Goal: Task Accomplishment & Management: Manage account settings

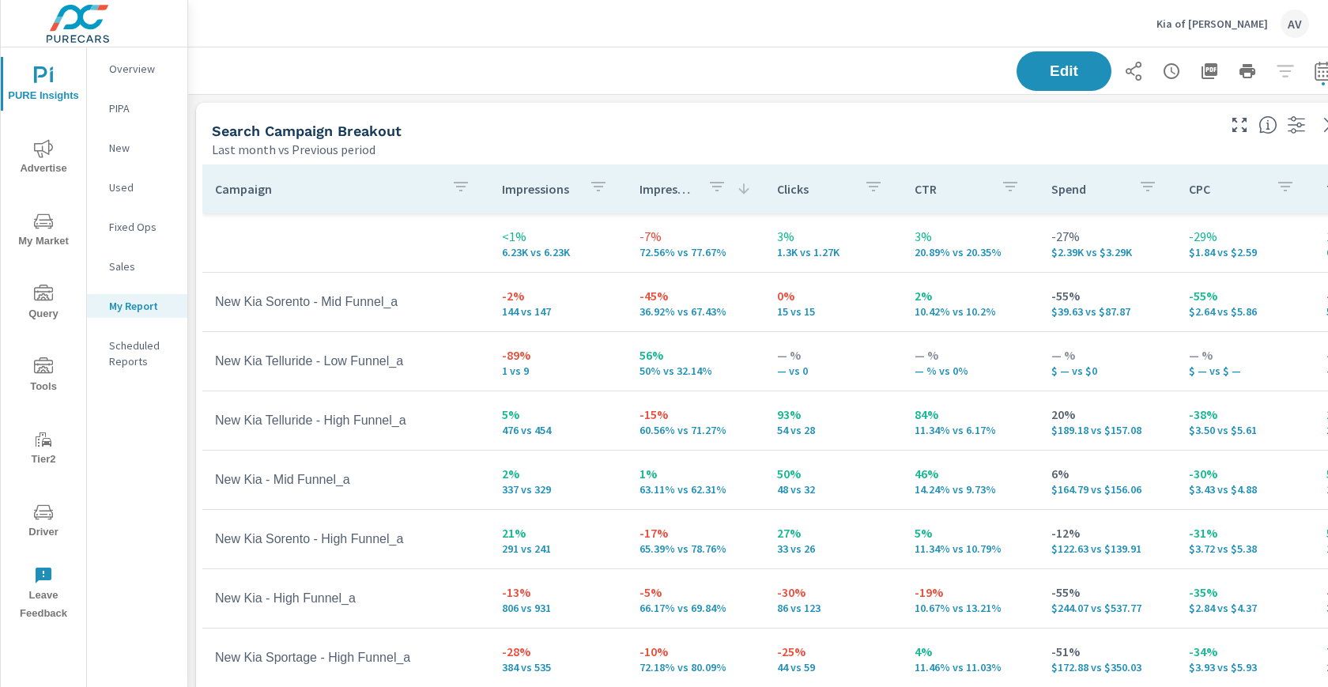
scroll to position [2009, 1171]
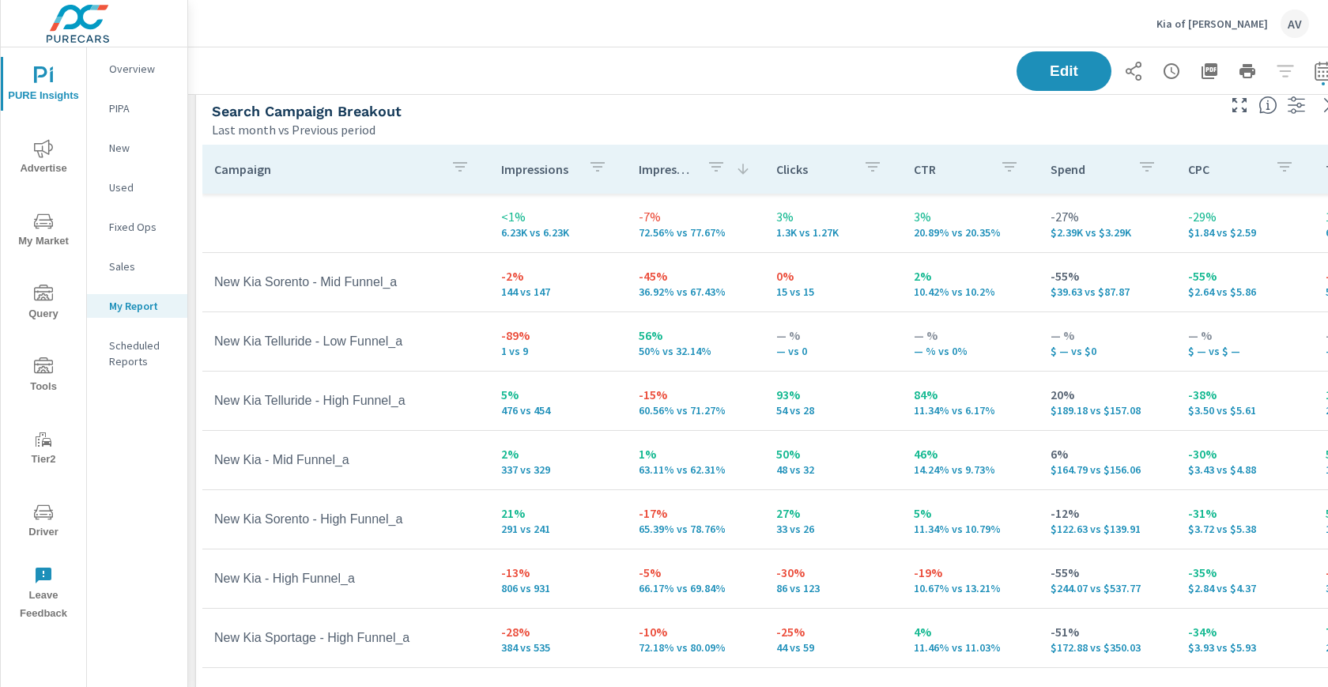
click at [602, 92] on div "Edit" at bounding box center [773, 70] width 1132 height 47
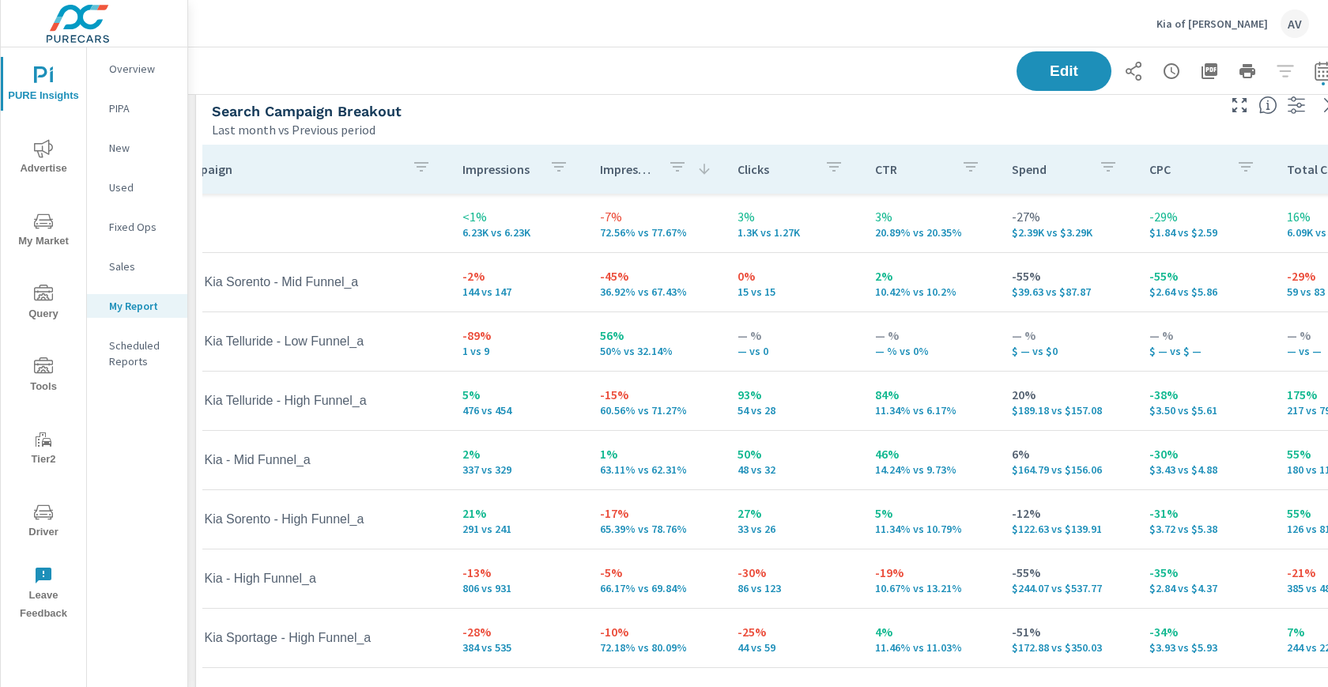
scroll to position [0, 54]
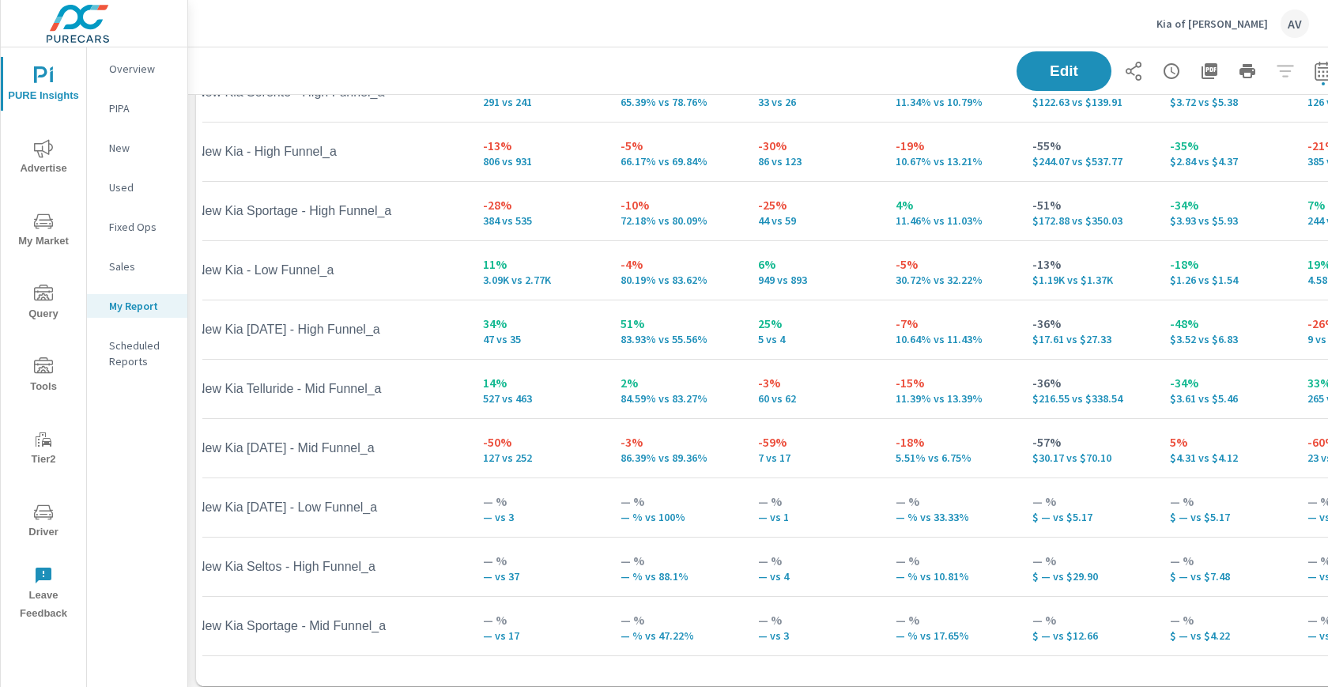
scroll to position [323, 0]
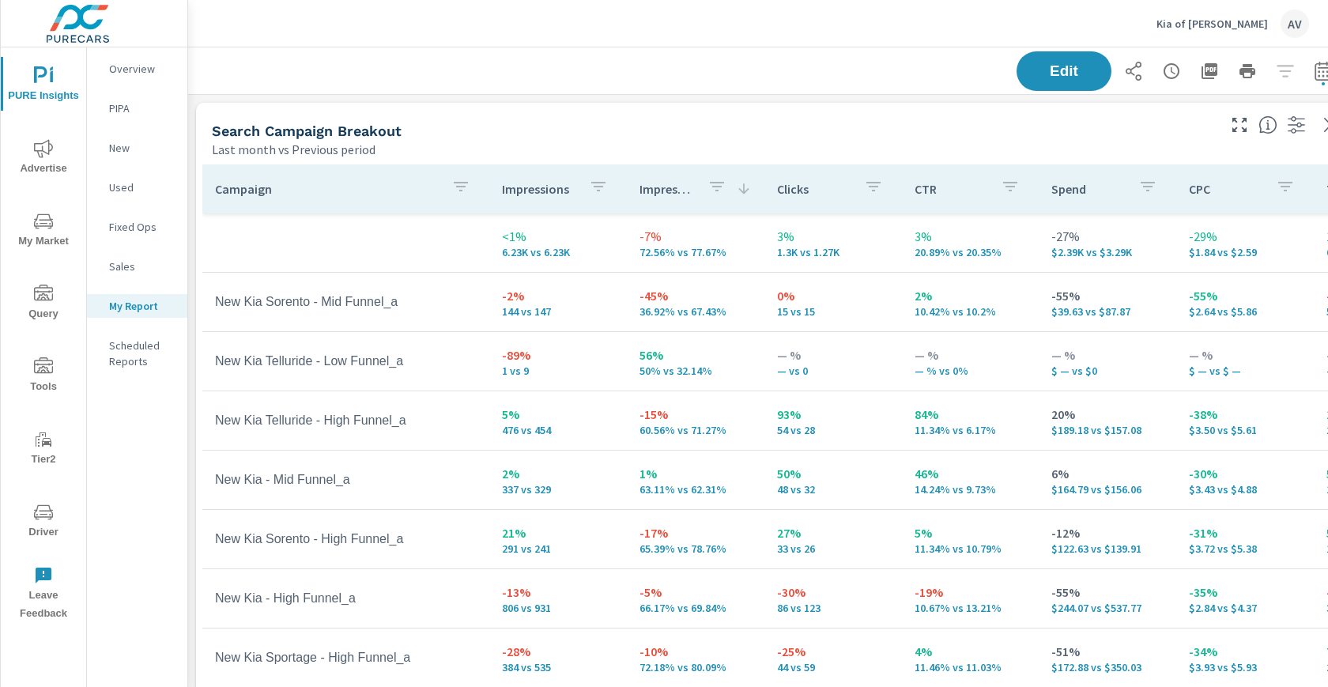
scroll to position [323, 0]
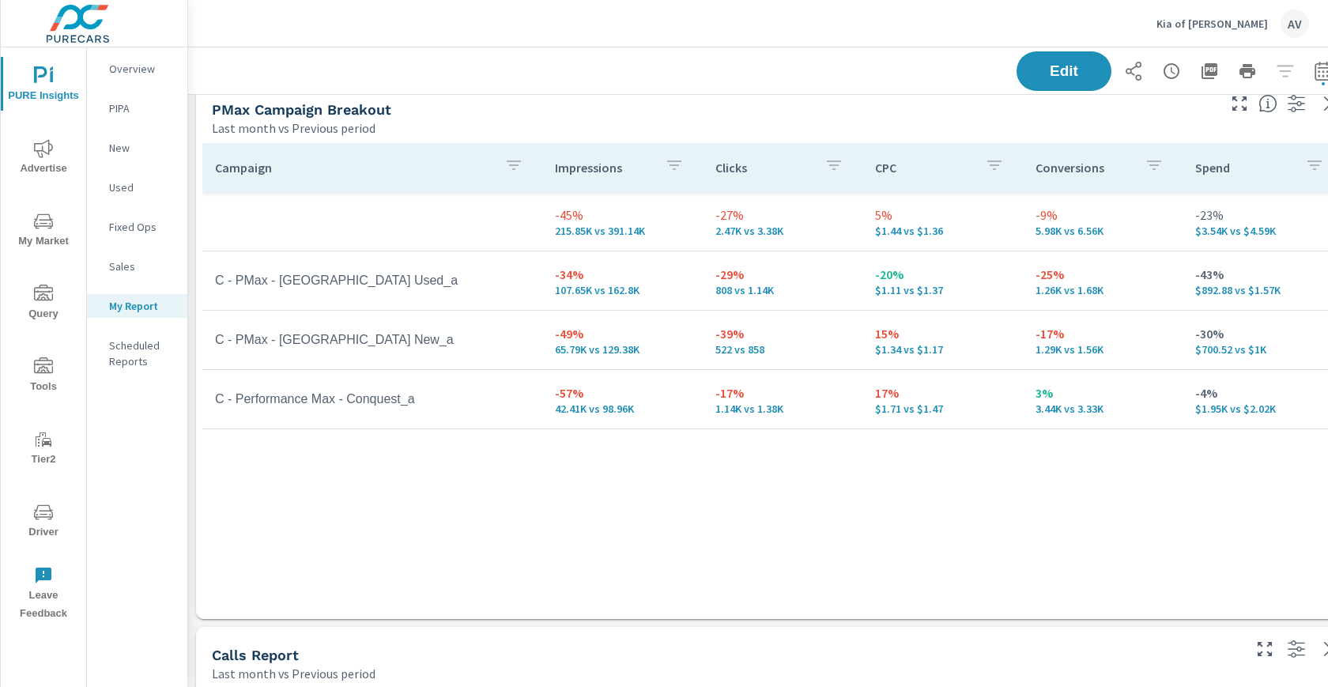
scroll to position [756, 0]
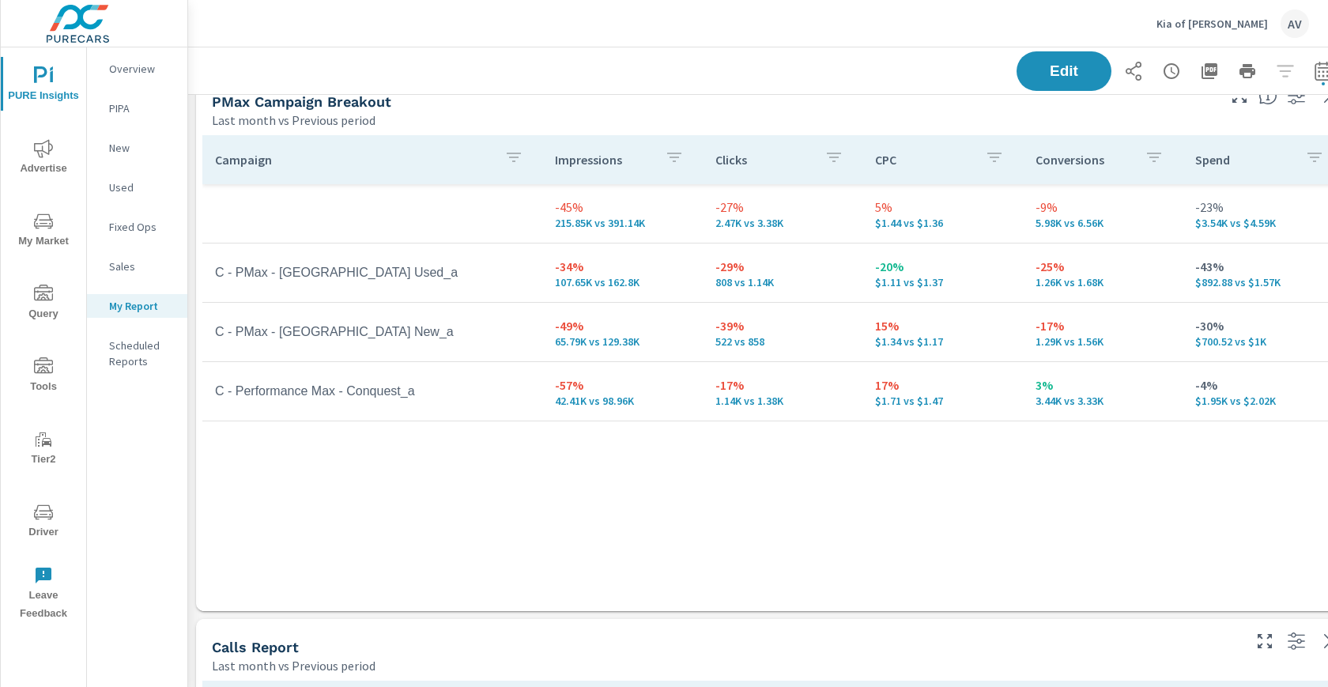
click at [738, 88] on div "Edit" at bounding box center [773, 70] width 1132 height 47
click at [546, 85] on div "Edit" at bounding box center [773, 70] width 1132 height 47
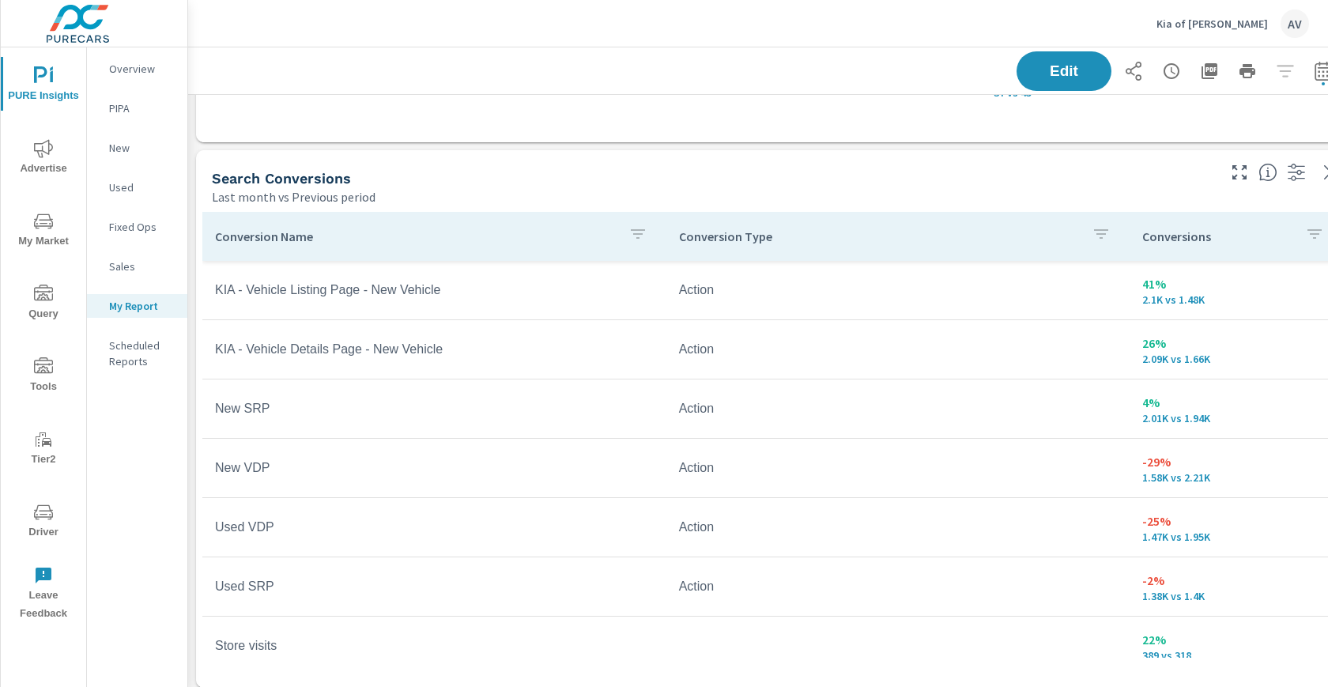
scroll to position [1428, 0]
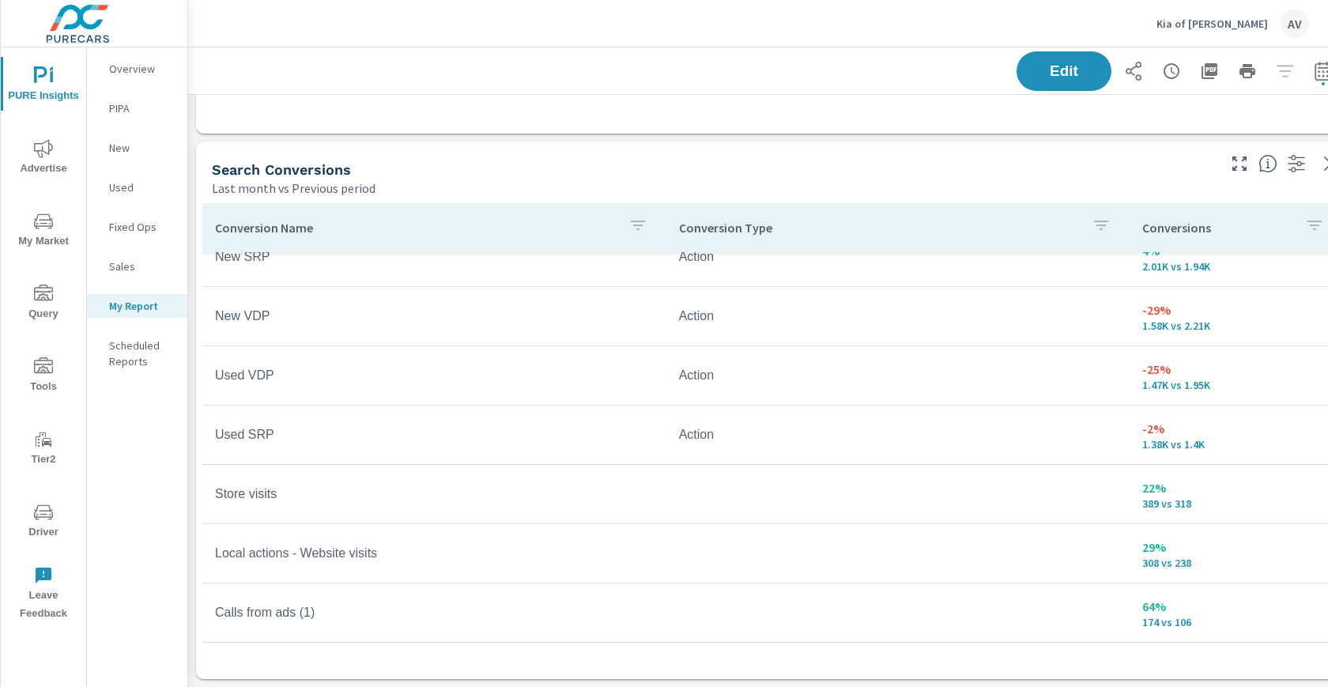
scroll to position [80, 0]
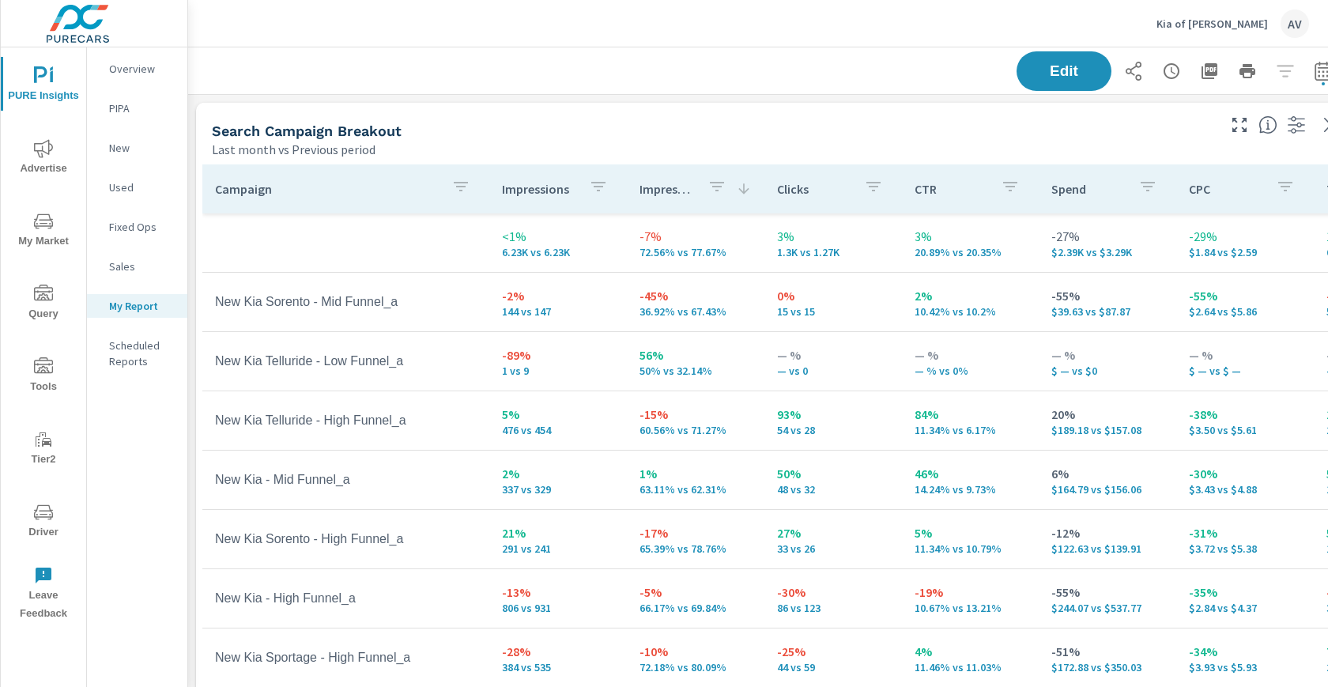
click at [572, 119] on div "Search Campaign Breakout Last month vs Previous period" at bounding box center [708, 131] width 1024 height 56
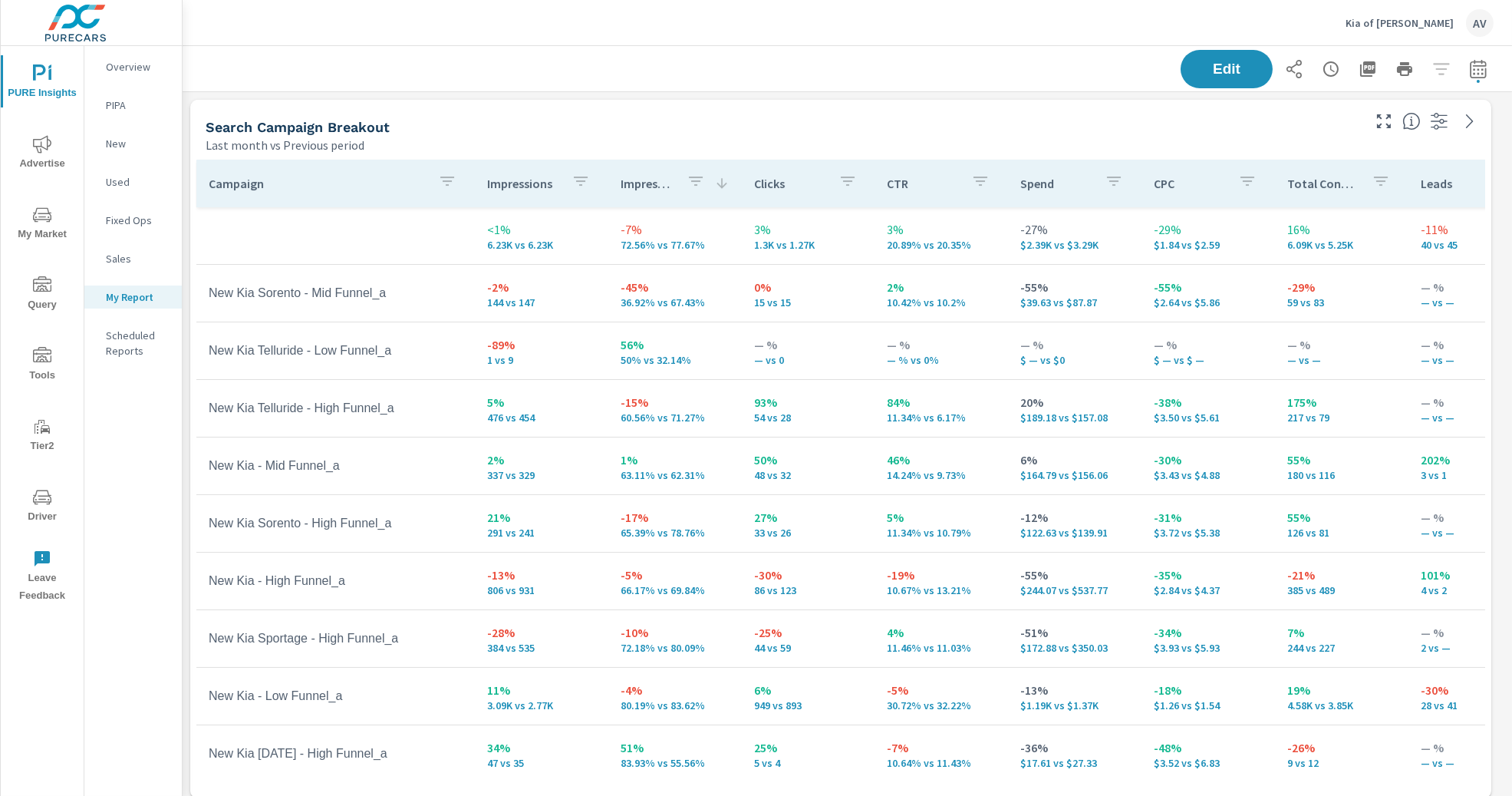
scroll to position [1950, 1316]
click at [575, 102] on div "Search Campaign Breakout Last month vs Previous period" at bounding box center [777, 127] width 1175 height 54
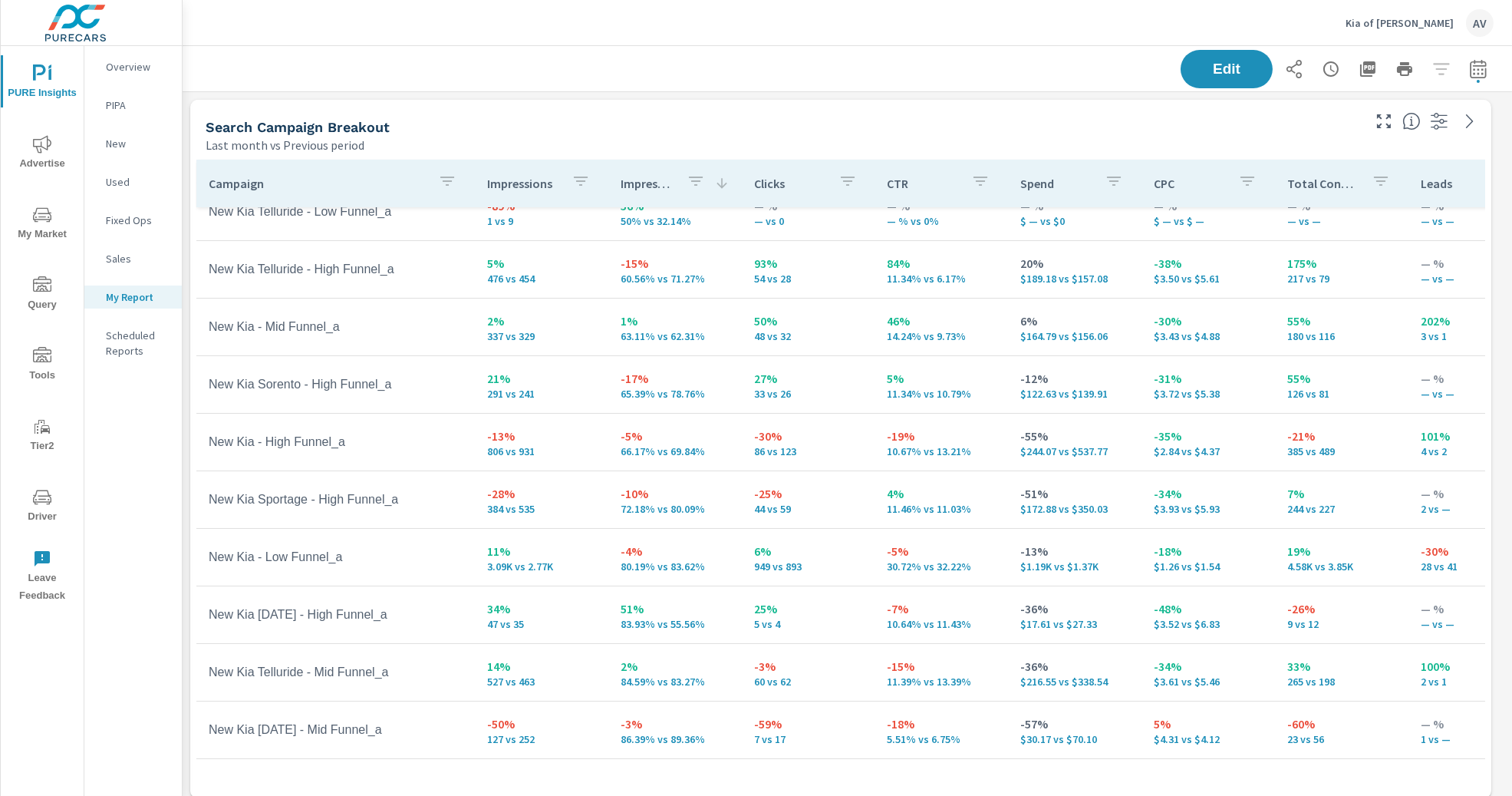
scroll to position [67, 0]
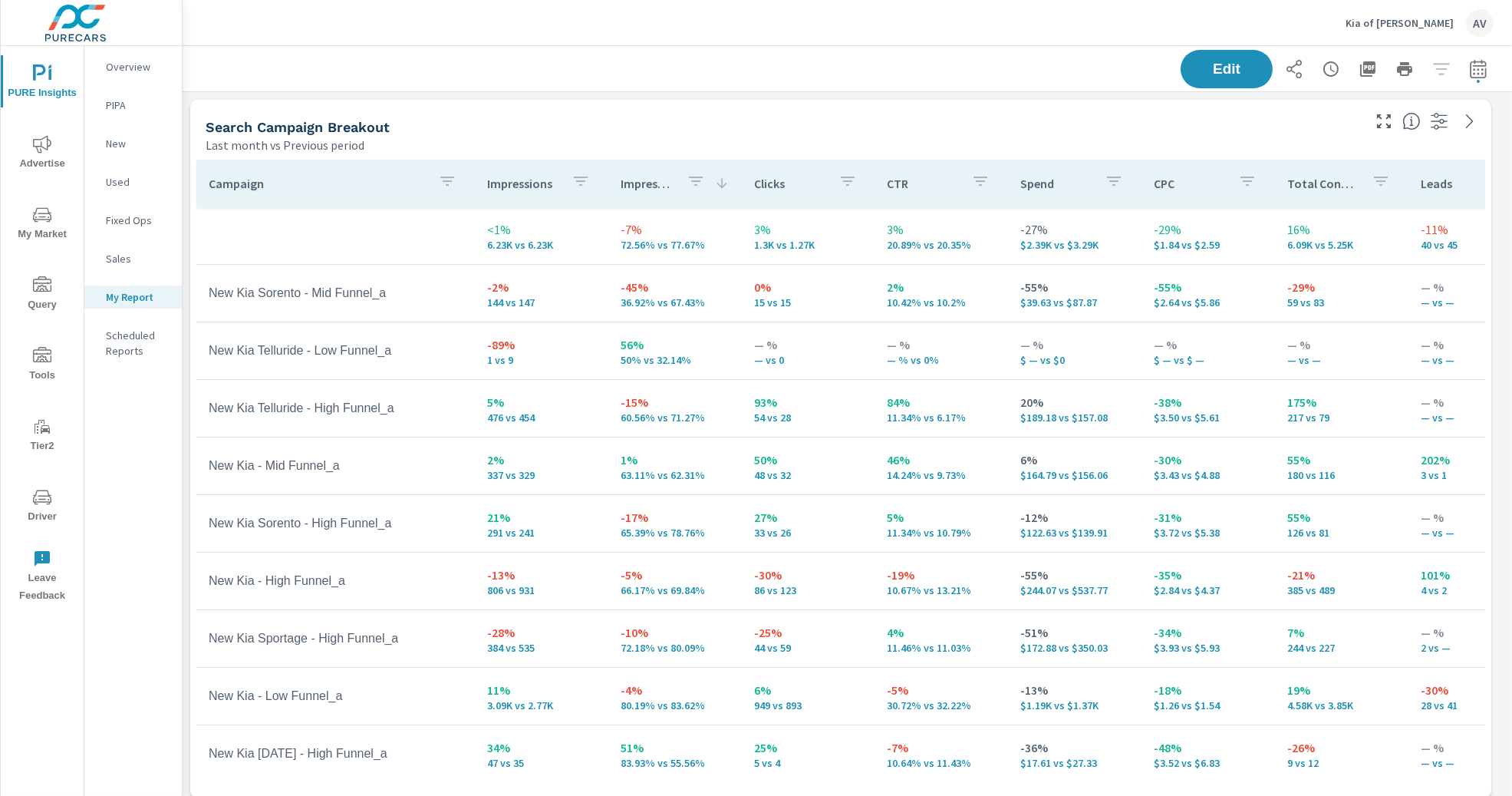
click at [807, 136] on div "Last month vs Previous period" at bounding box center [782, 145] width 1154 height 18
click at [41, 216] on icon "nav menu" at bounding box center [43, 216] width 8 height 1
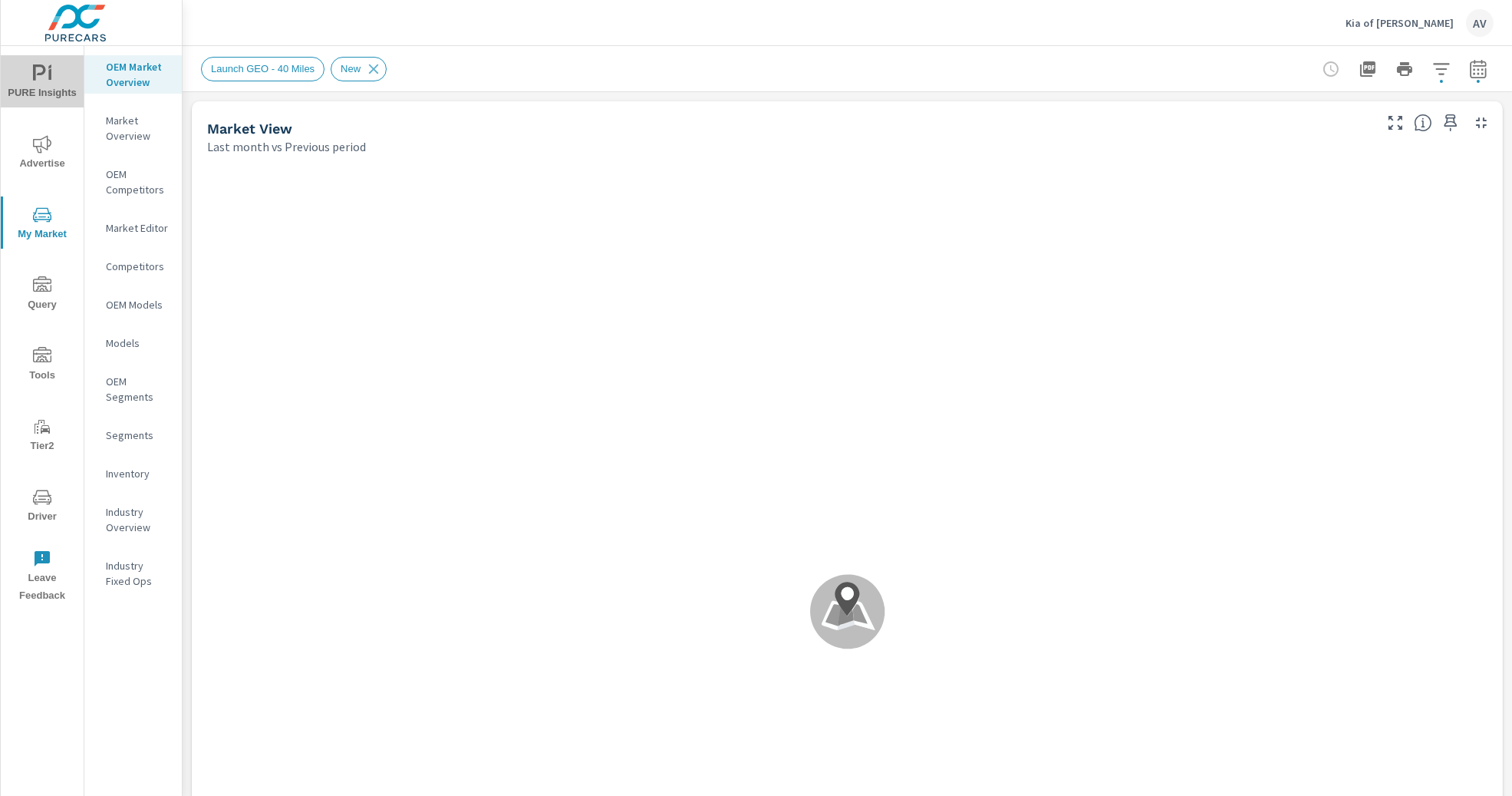
click at [45, 84] on span "PURE Insights" at bounding box center [43, 83] width 74 height 38
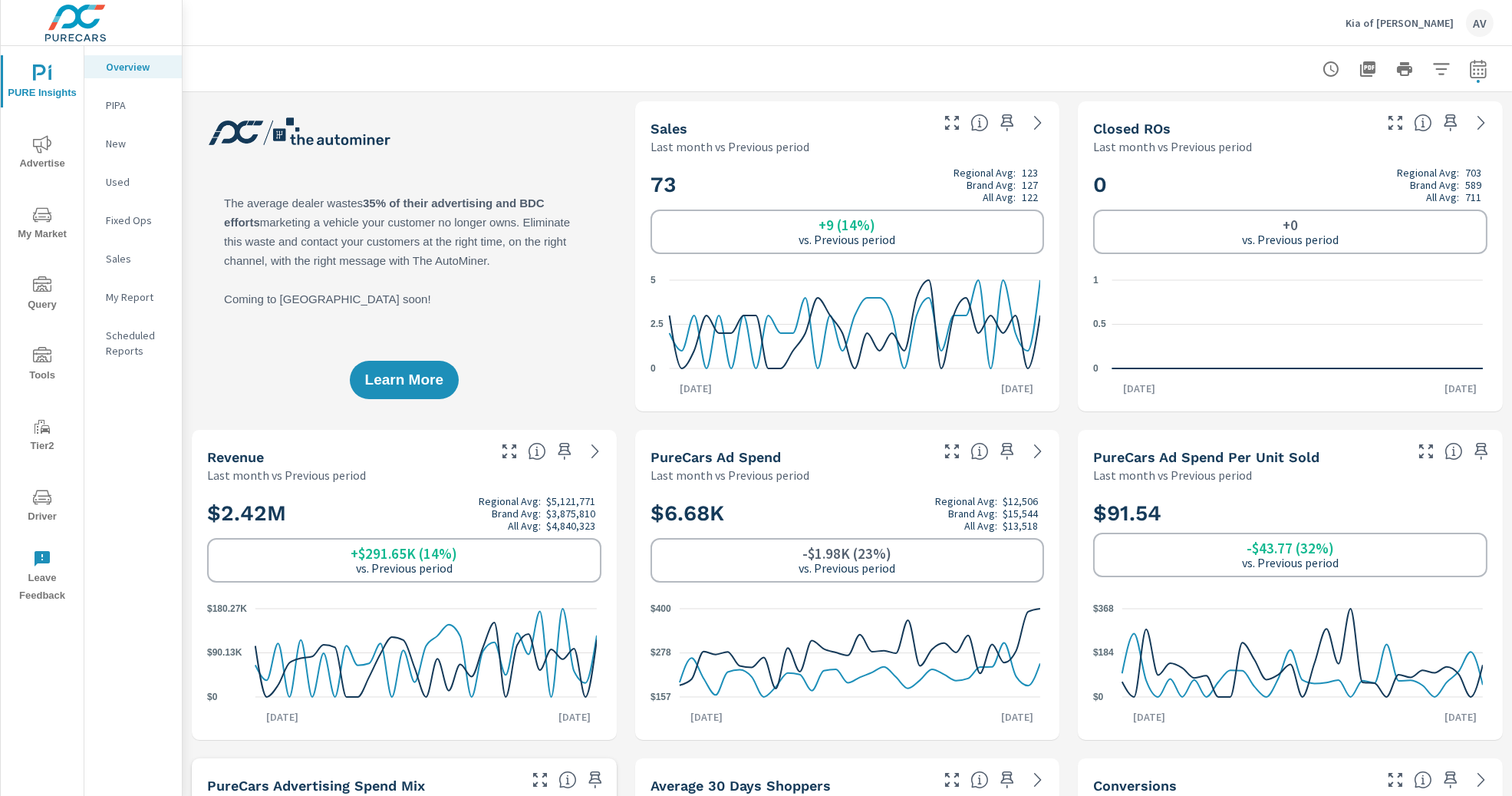
scroll to position [1, 0]
click at [525, 150] on div "Learn More" at bounding box center [405, 255] width 425 height 310
click at [43, 159] on span "Advertise" at bounding box center [43, 153] width 74 height 38
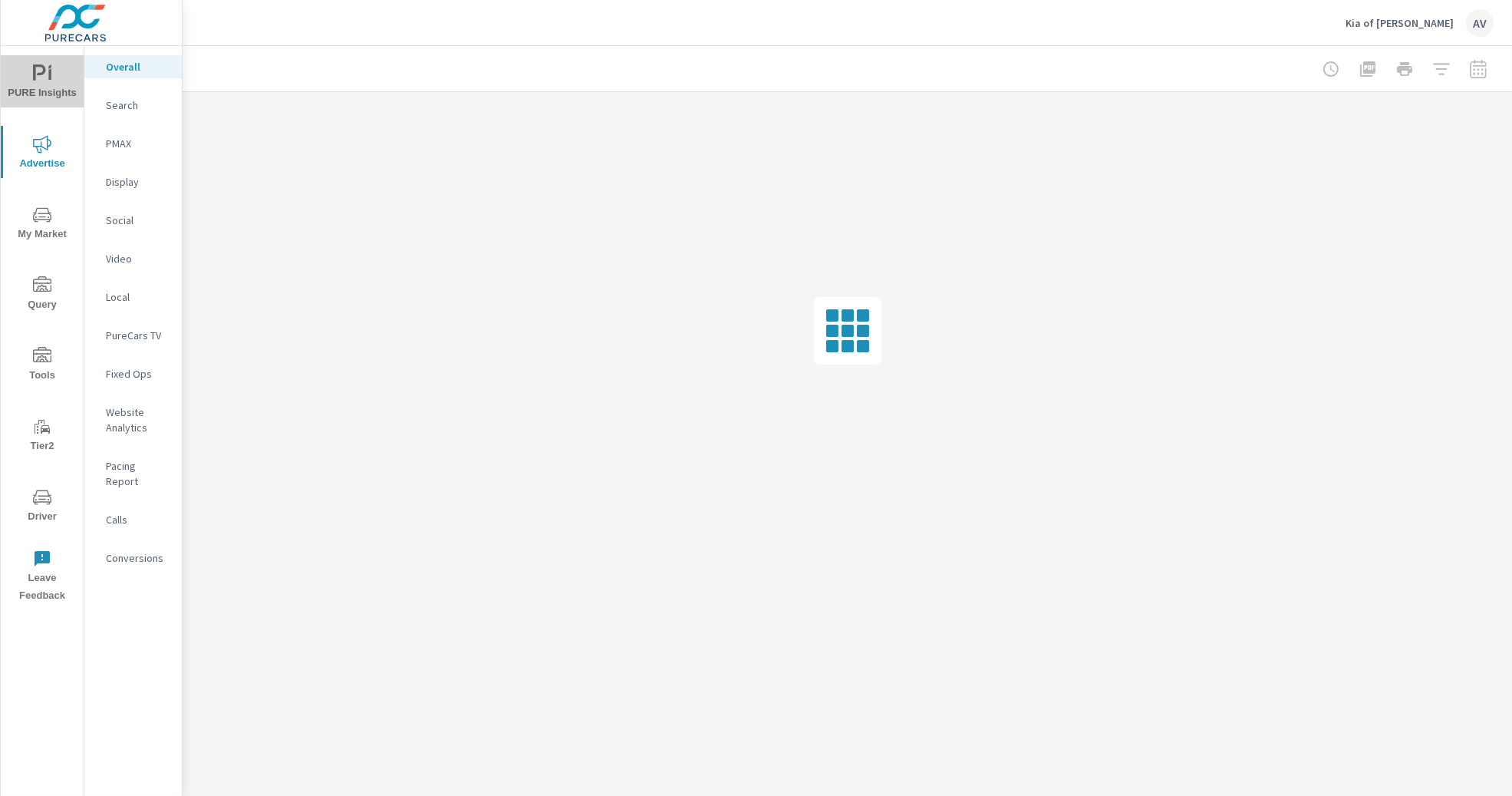
click at [49, 76] on icon "nav menu" at bounding box center [49, 74] width 3 height 12
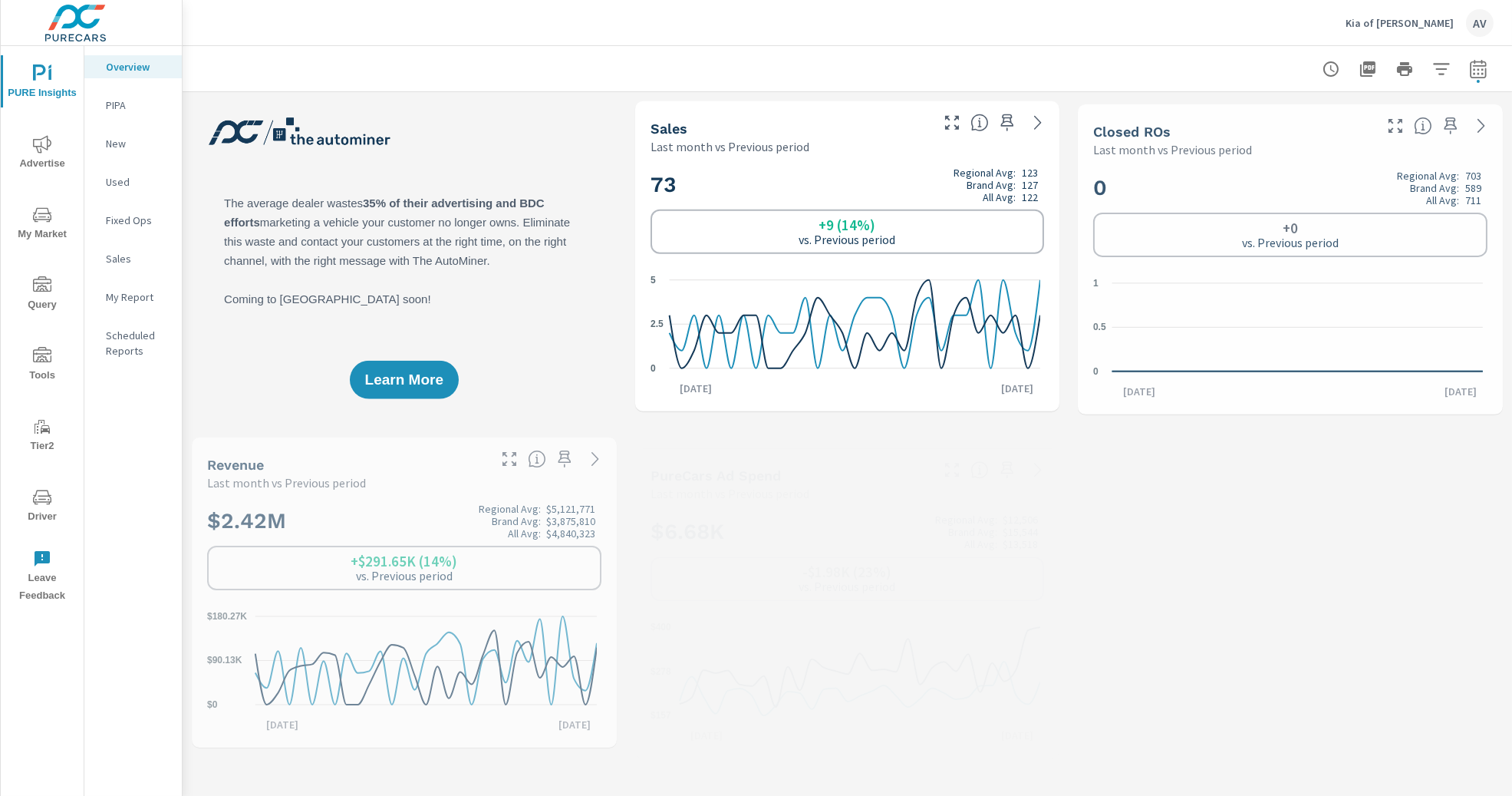
scroll to position [1, 0]
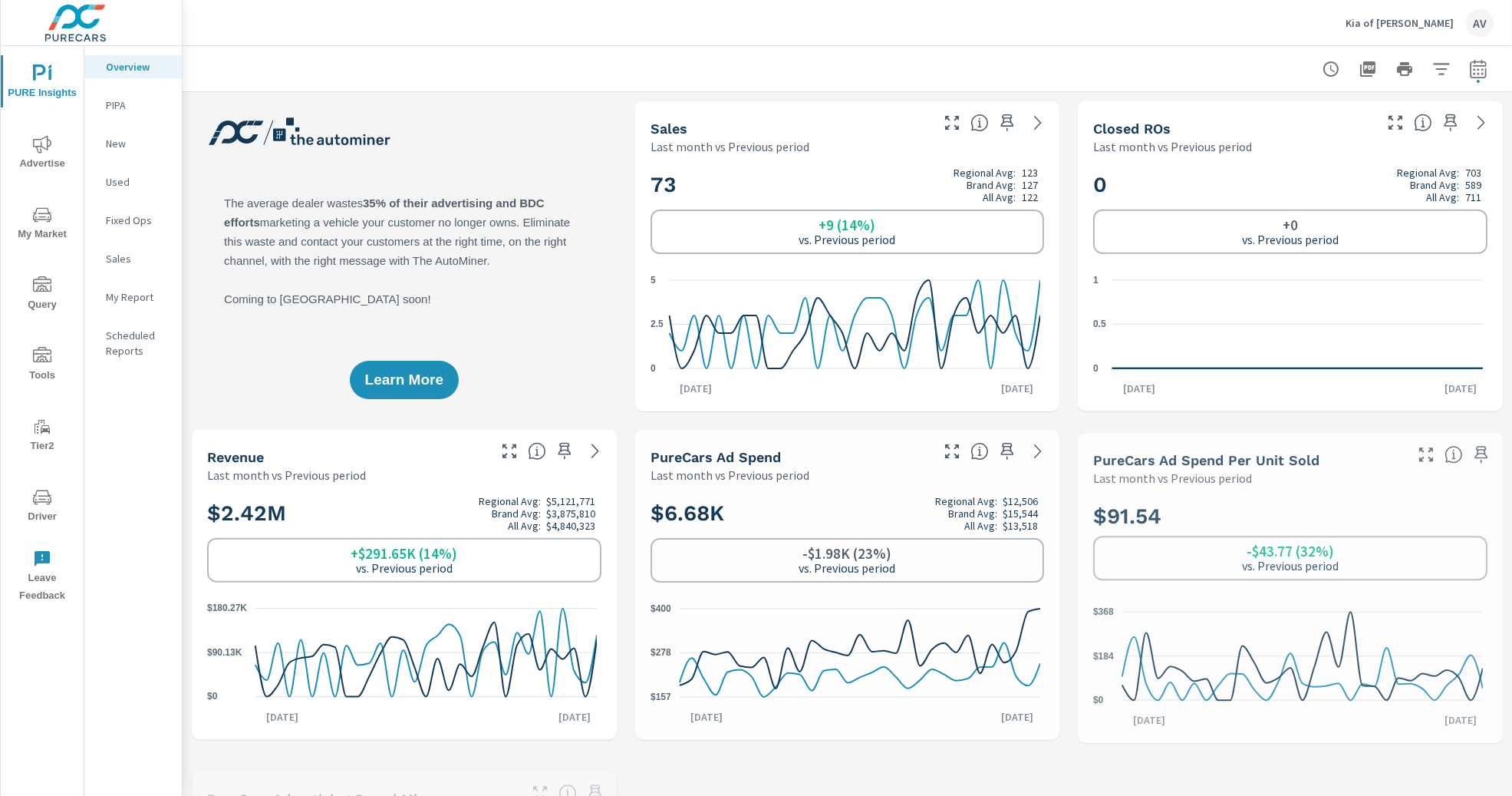
click at [125, 293] on p "My Report" at bounding box center [138, 297] width 64 height 16
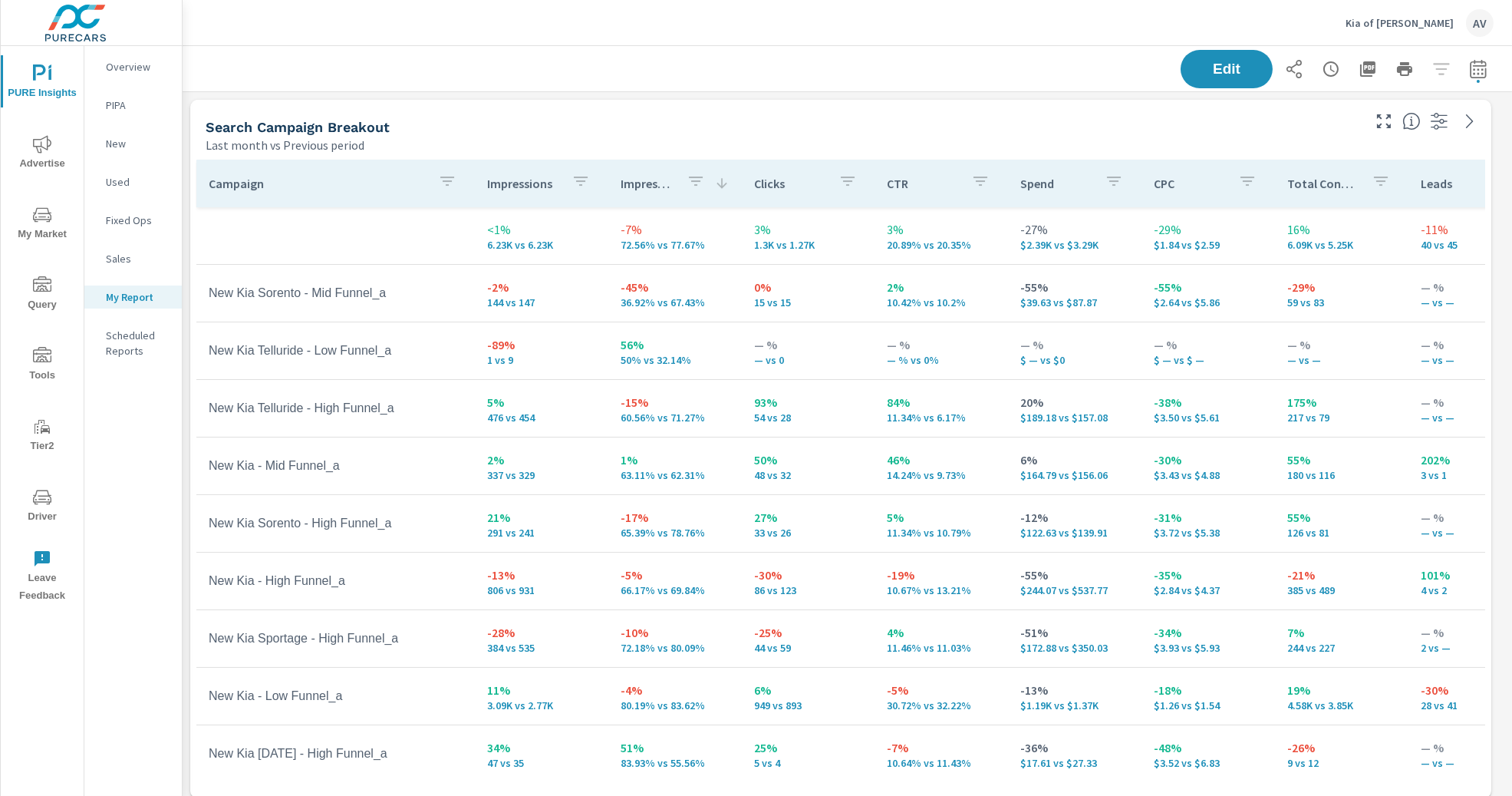
scroll to position [1950, 1316]
click at [687, 123] on div "Search Campaign Breakout" at bounding box center [782, 127] width 1154 height 17
click at [1288, 25] on div "AV" at bounding box center [1480, 22] width 27 height 27
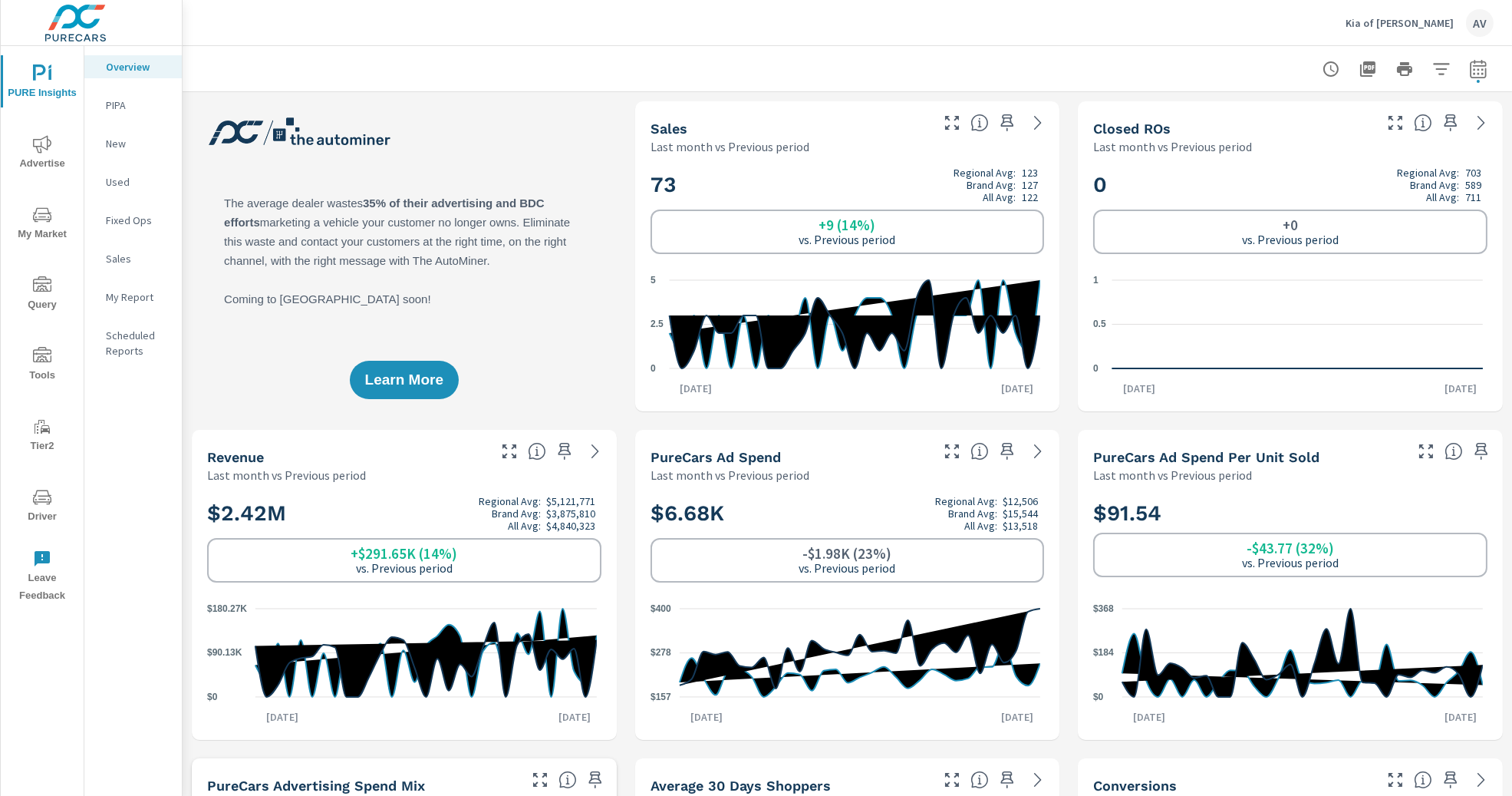
scroll to position [1, 0]
click at [1473, 23] on div "AV" at bounding box center [1480, 22] width 27 height 27
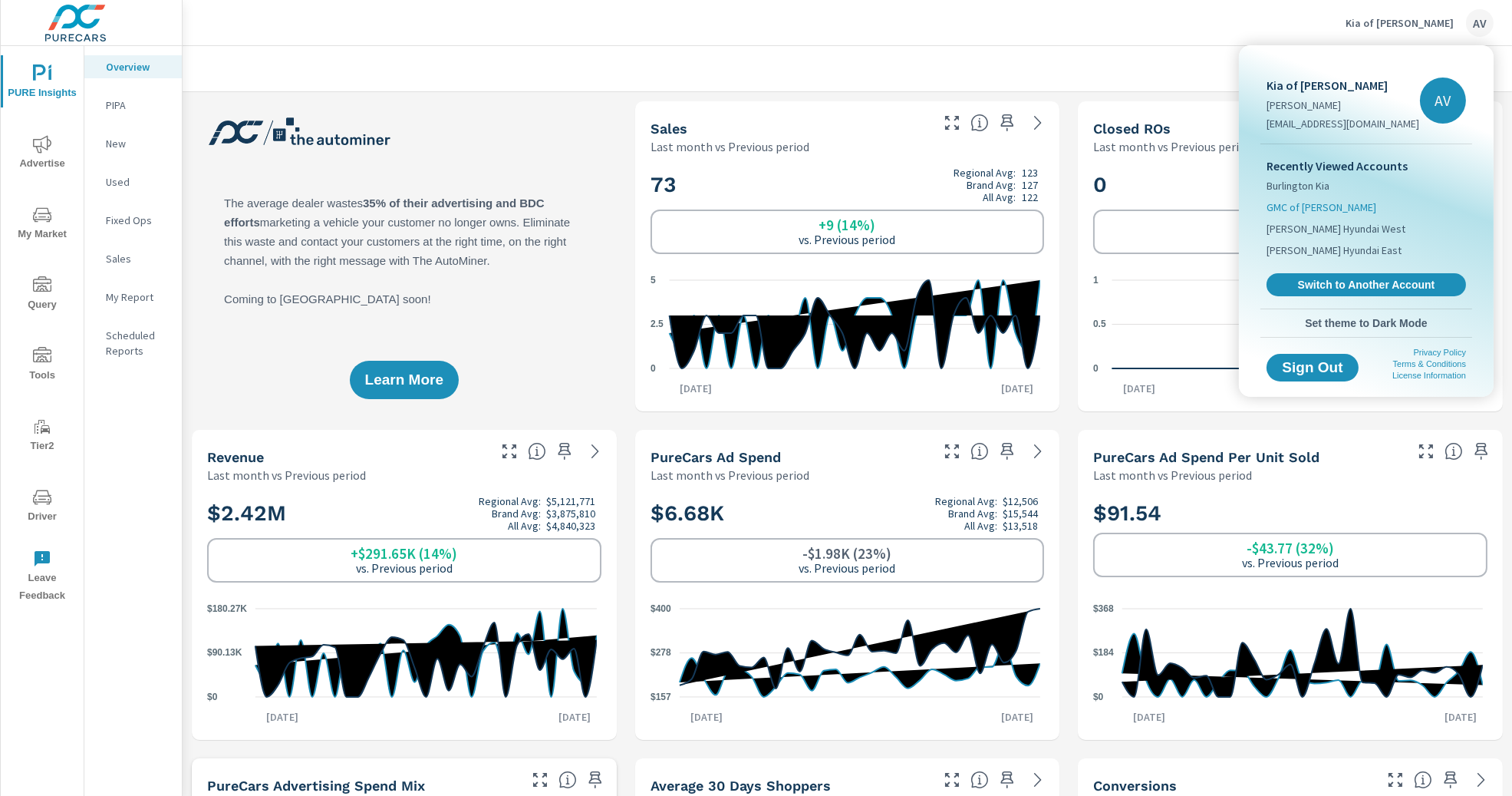
click at [1300, 207] on span "GMC of Billings" at bounding box center [1321, 208] width 110 height 16
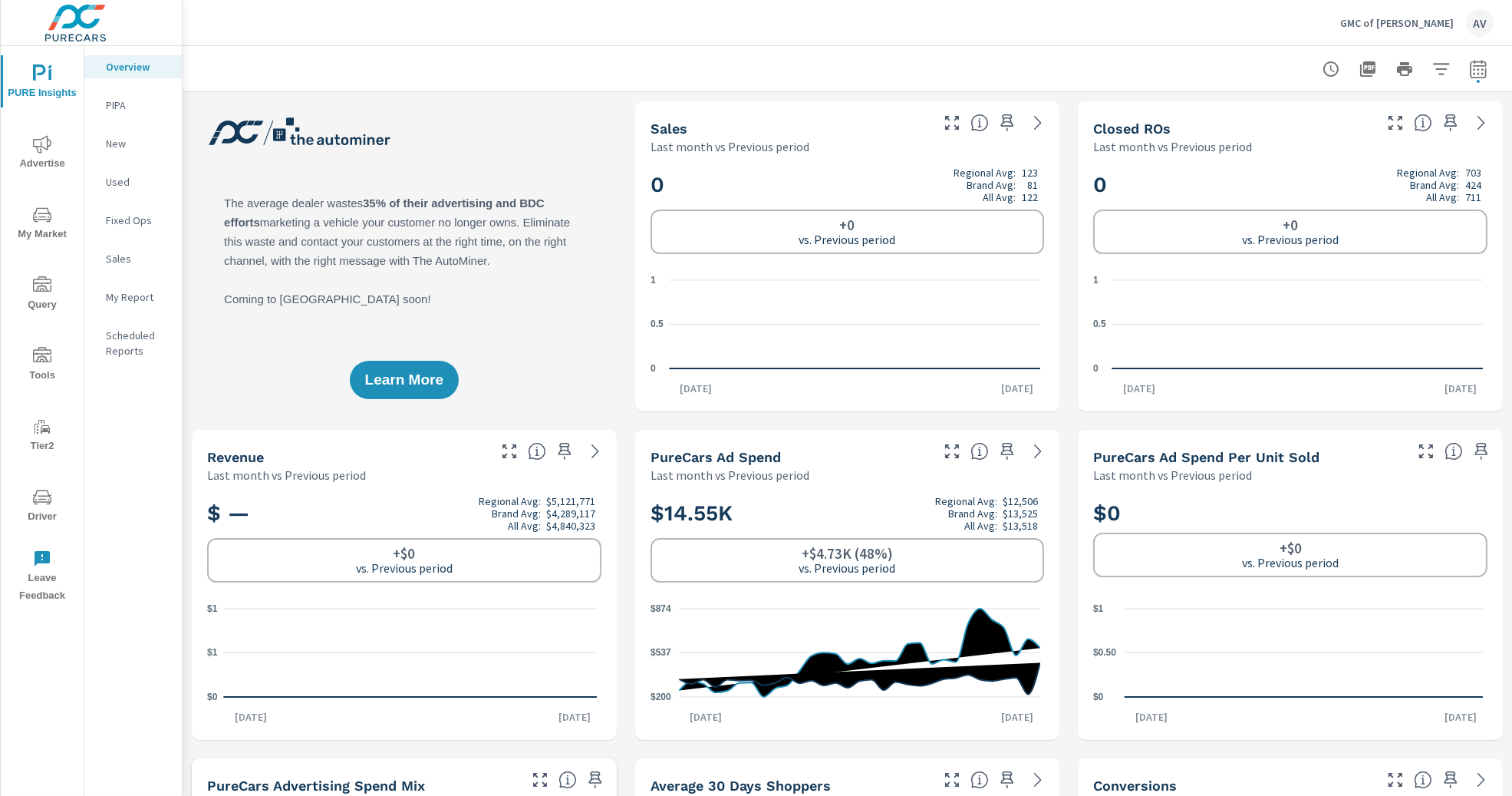
scroll to position [1, 0]
click at [44, 221] on icon "nav menu" at bounding box center [42, 215] width 18 height 18
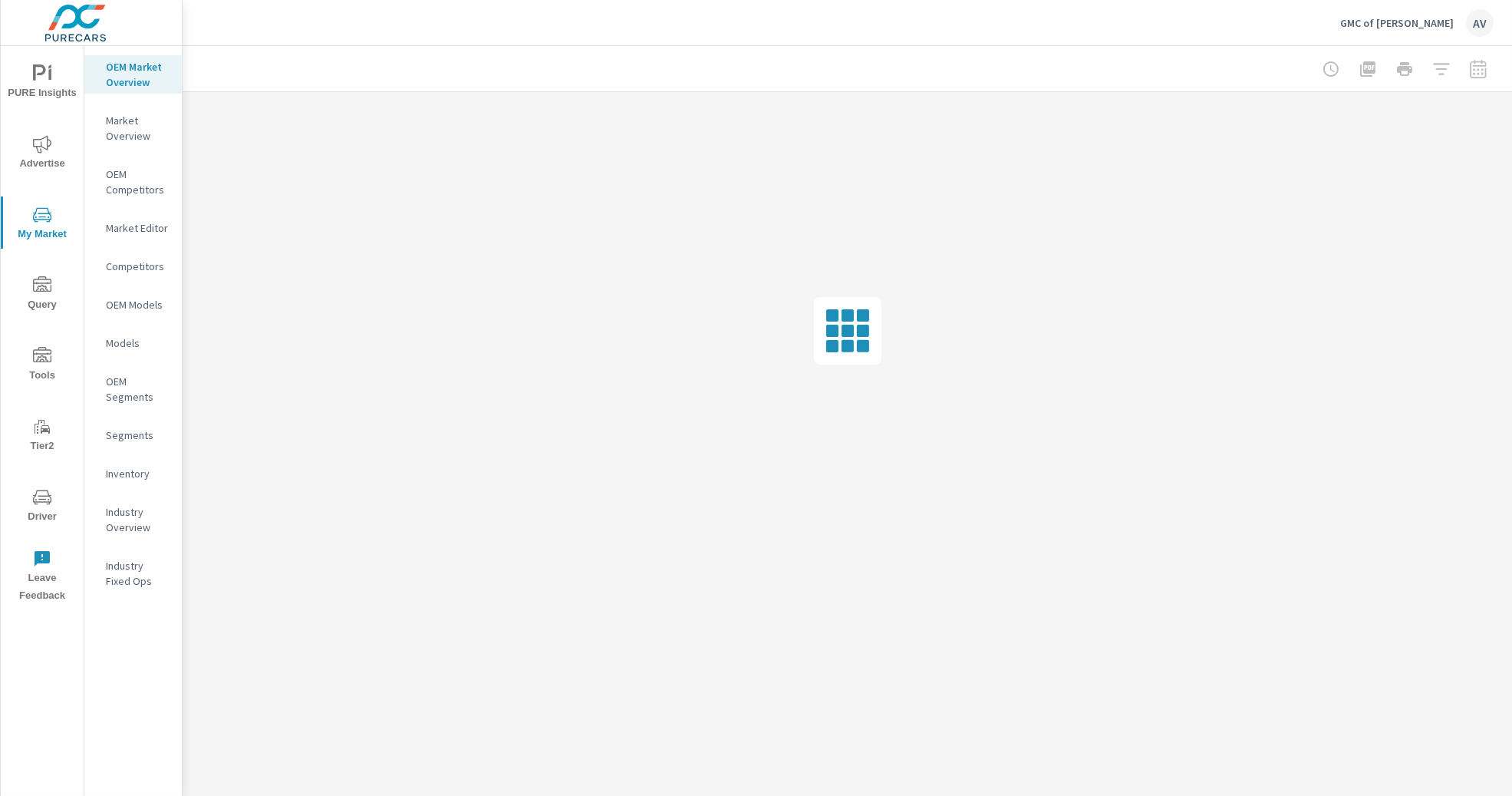
click at [49, 84] on span "PURE Insights" at bounding box center [43, 83] width 74 height 38
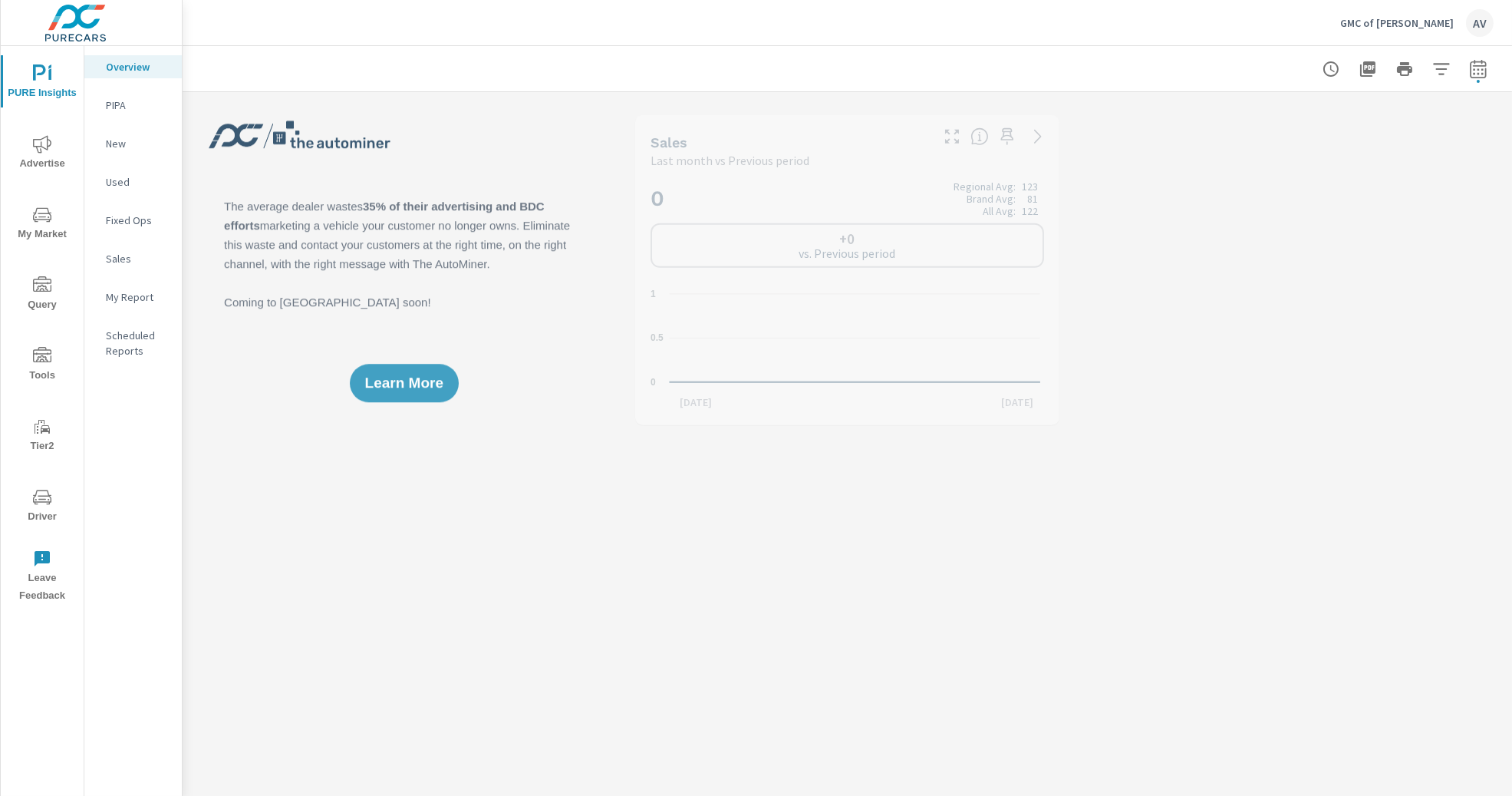
scroll to position [1, 0]
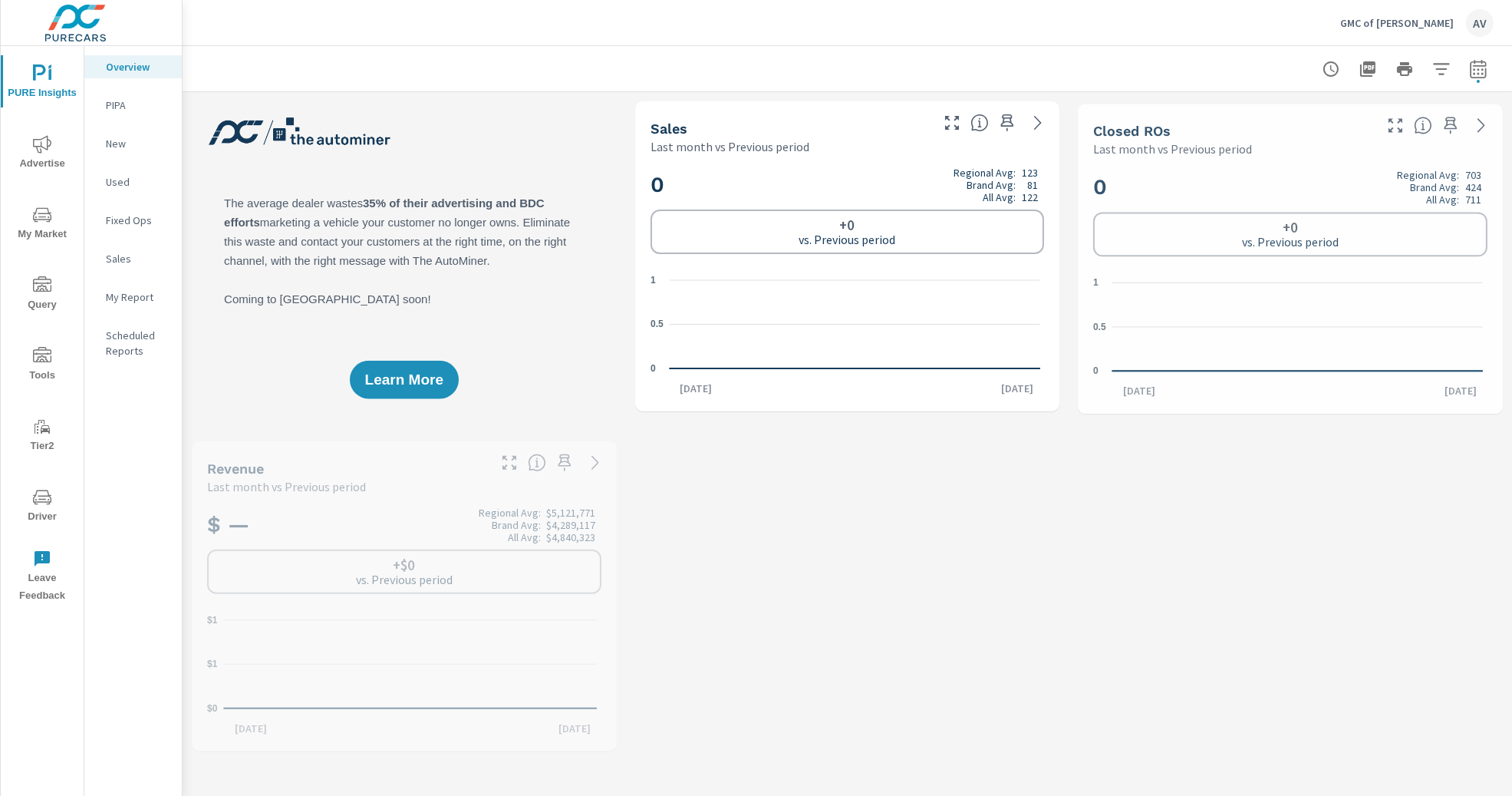
click at [137, 294] on p "My Report" at bounding box center [138, 297] width 64 height 16
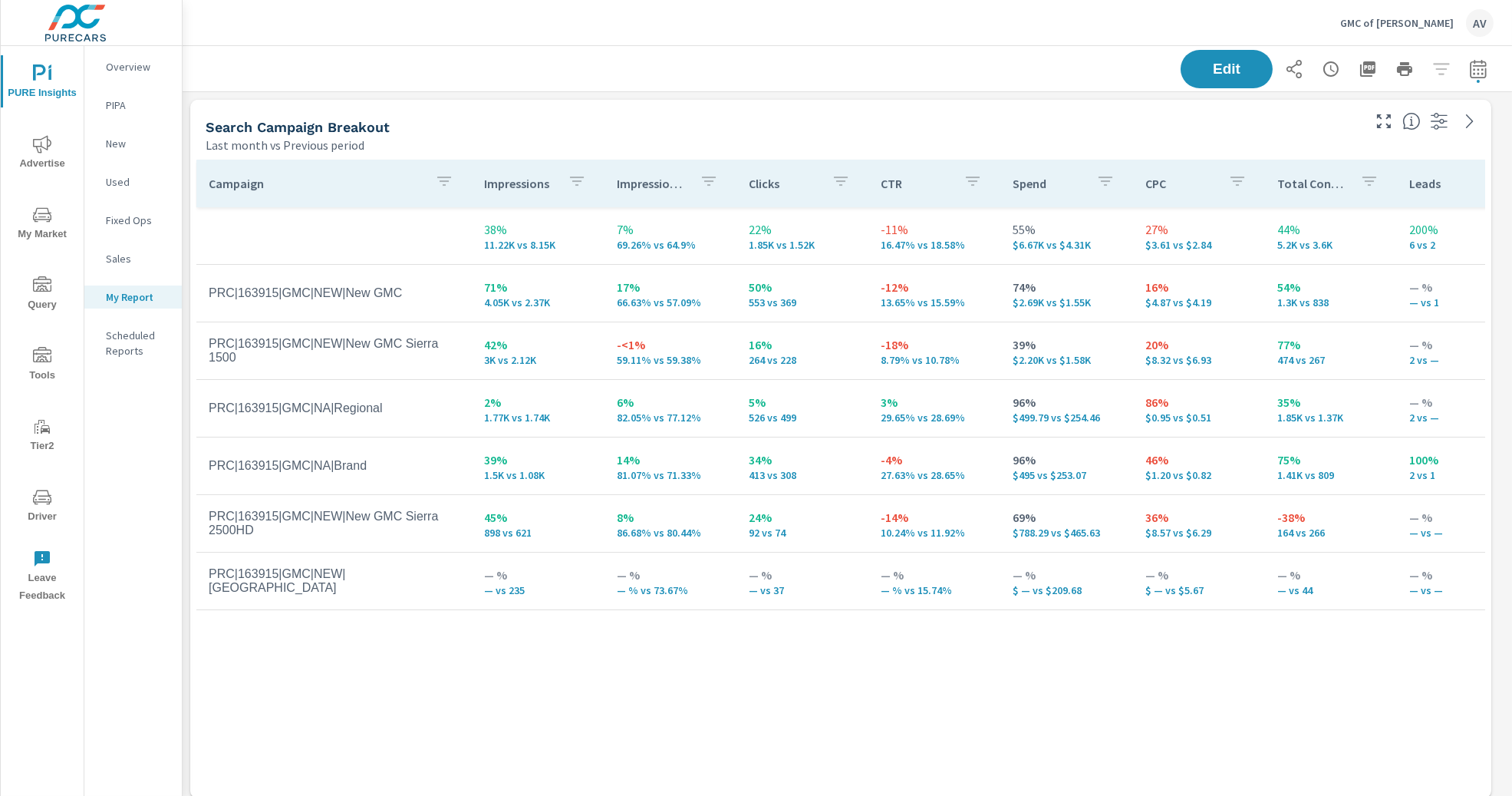
scroll to position [748, 0]
click at [628, 115] on div "Search Campaign Breakout Last month vs Previous period" at bounding box center [777, 127] width 1175 height 54
click at [1478, 22] on div "AV" at bounding box center [1480, 22] width 27 height 27
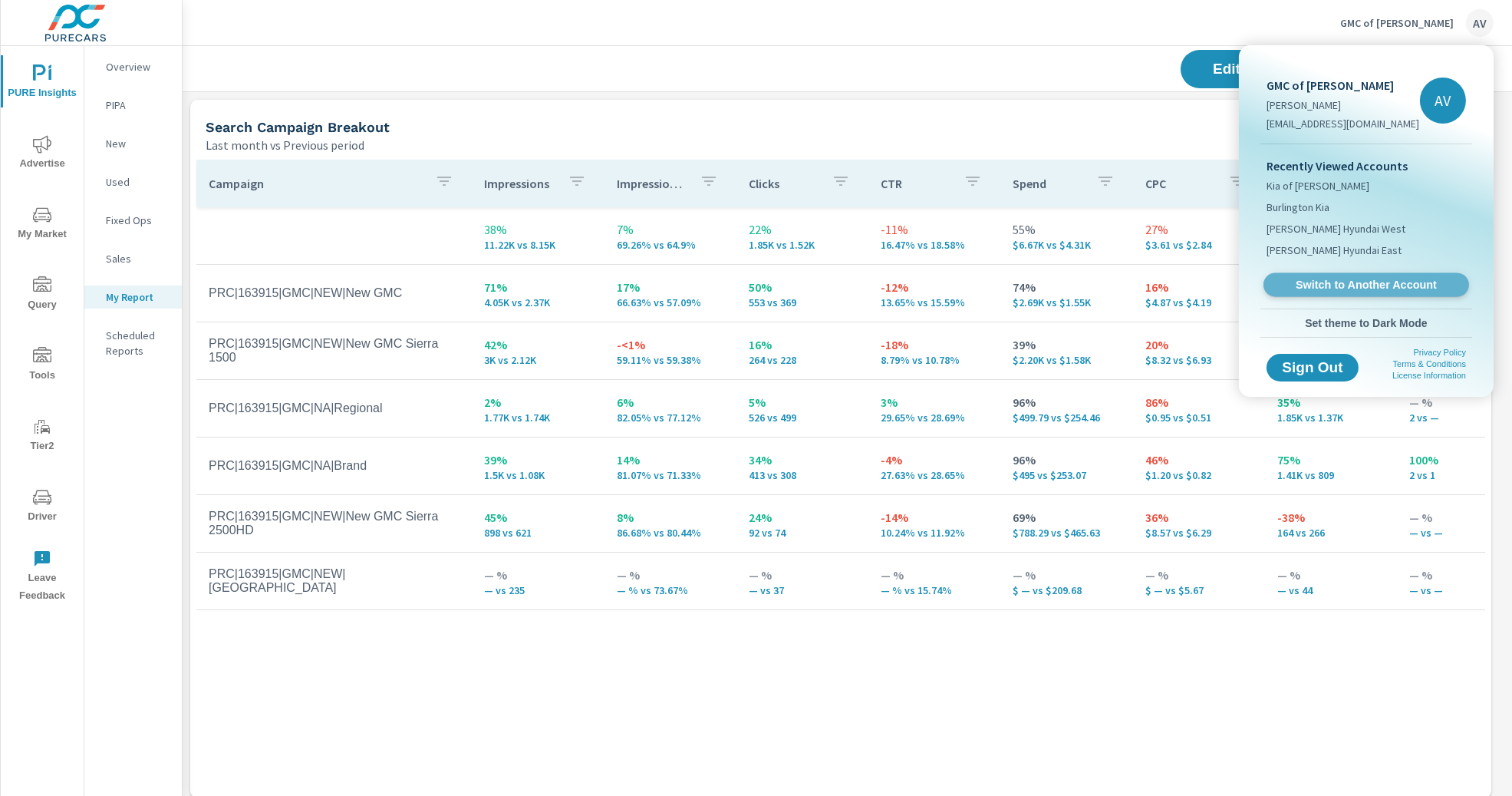
click at [1381, 283] on span "Switch to Another Account" at bounding box center [1366, 284] width 188 height 15
